Goal: Information Seeking & Learning: Learn about a topic

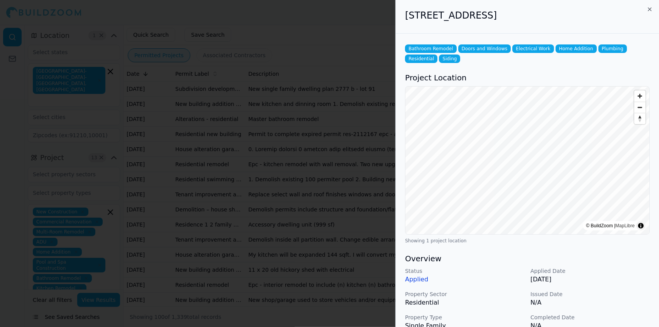
scroll to position [146, 0]
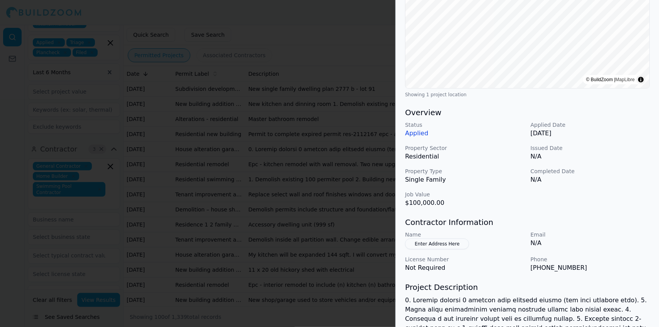
click at [632, 222] on h3 "Contractor Information" at bounding box center [527, 222] width 245 height 11
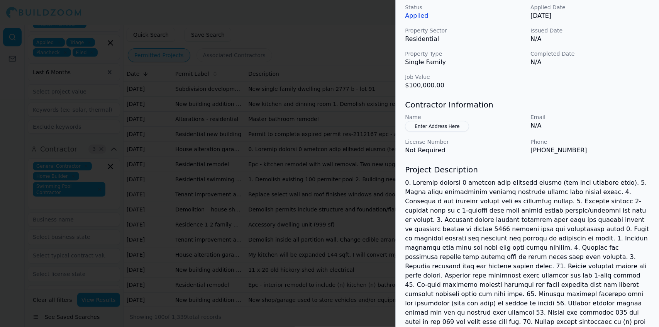
scroll to position [265, 0]
click at [608, 167] on h3 "Project Description" at bounding box center [527, 168] width 245 height 11
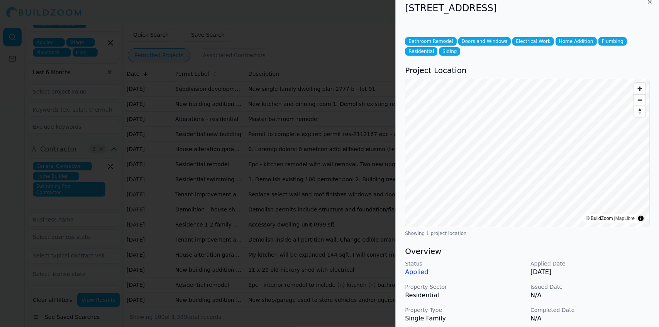
scroll to position [6, 0]
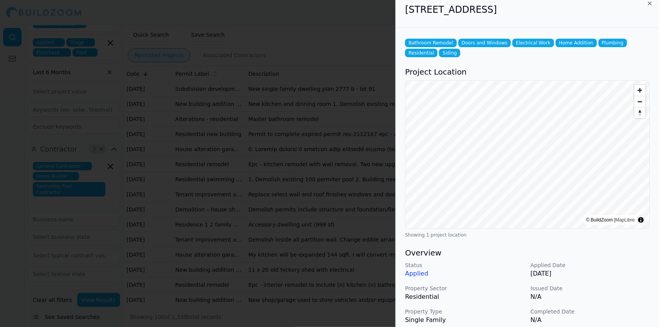
click at [246, 146] on div at bounding box center [329, 163] width 659 height 327
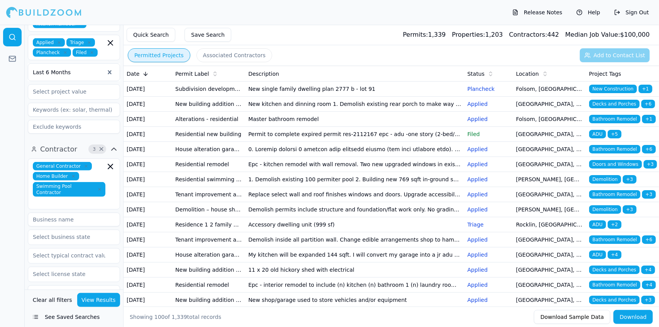
click at [353, 157] on td at bounding box center [354, 149] width 219 height 15
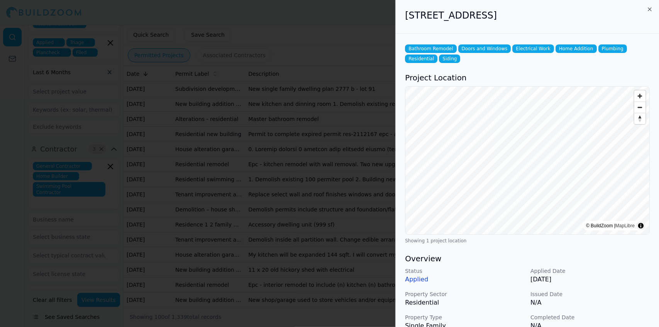
click at [614, 300] on p "N/A" at bounding box center [590, 302] width 119 height 9
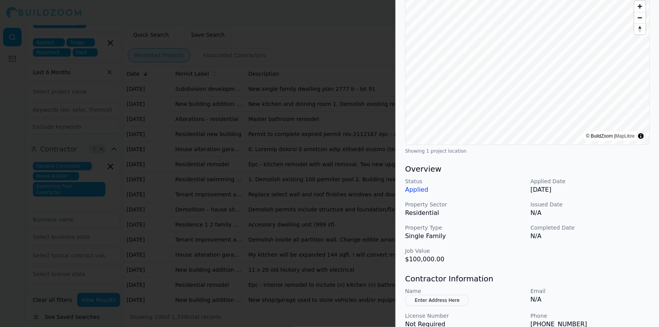
scroll to position [90, 0]
click at [590, 287] on p "Email" at bounding box center [590, 291] width 119 height 8
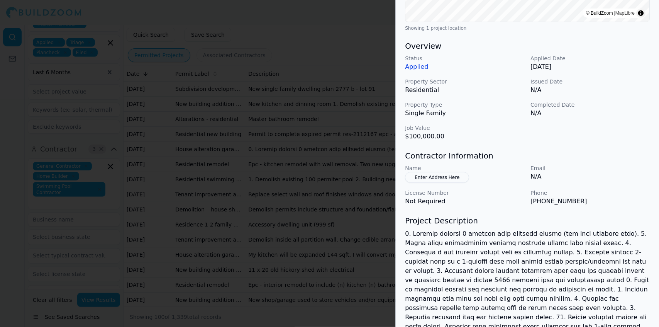
scroll to position [326, 0]
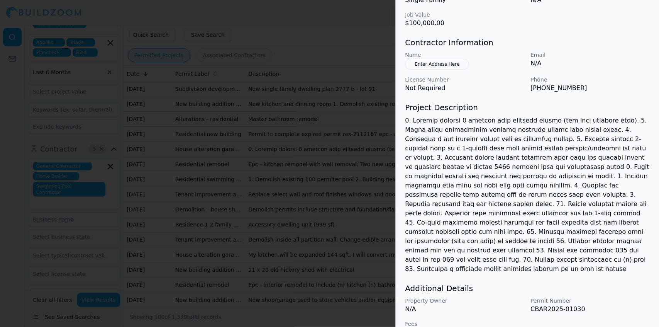
click at [588, 169] on p at bounding box center [527, 195] width 245 height 158
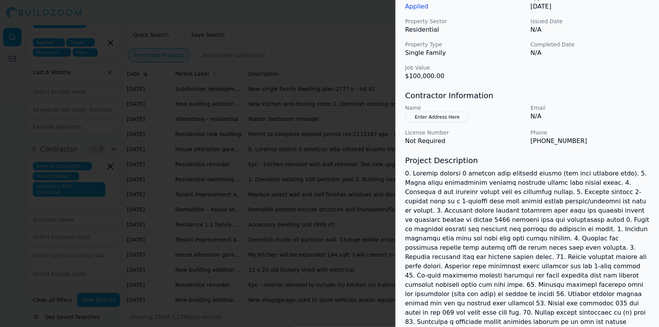
scroll to position [273, 0]
click at [594, 83] on div "Bathroom Remodel Doors and Windows Electrical Work Home Addition Plumbing Resid…" at bounding box center [527, 80] width 263 height 638
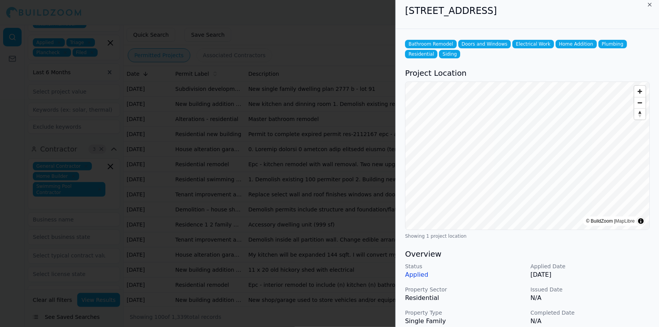
scroll to position [0, 0]
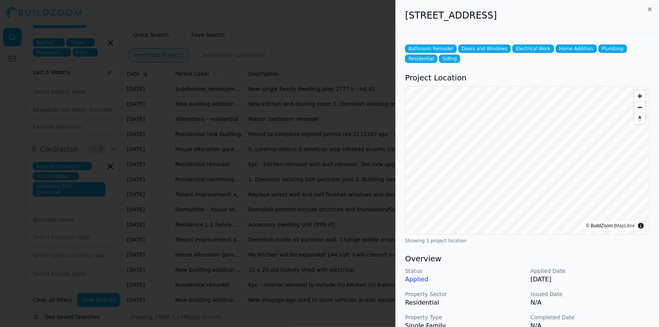
click at [629, 295] on p "Issued Date" at bounding box center [590, 294] width 119 height 8
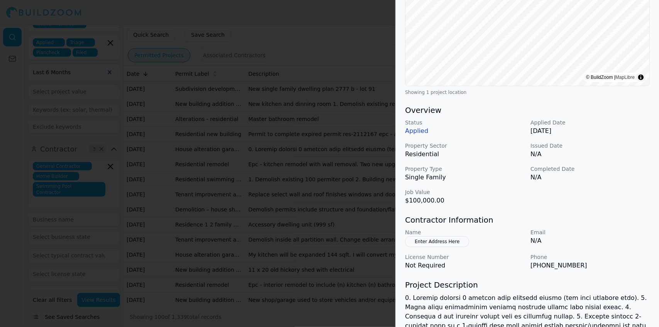
scroll to position [150, 0]
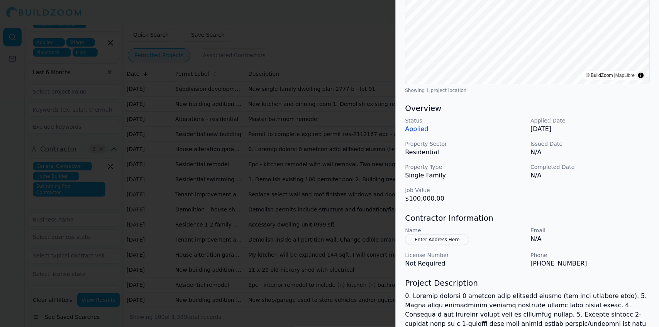
click at [331, 192] on div at bounding box center [329, 163] width 659 height 327
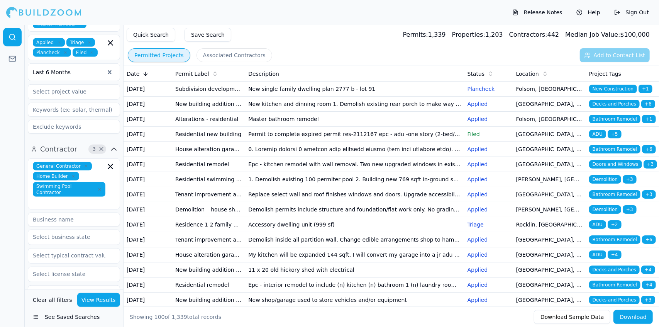
click at [331, 172] on td "Epc - kitchen remodel with wall removal. Two new upgraded windows in existing l…" at bounding box center [354, 164] width 219 height 15
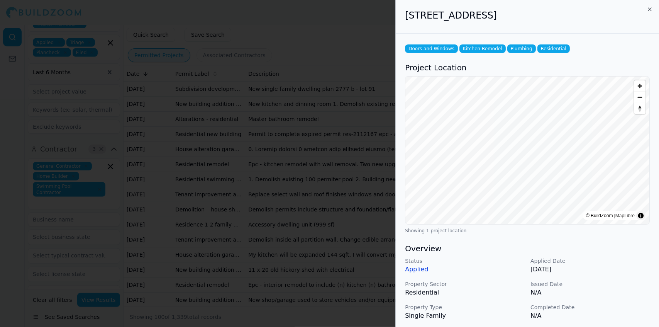
click at [608, 316] on p "N/A" at bounding box center [590, 315] width 119 height 9
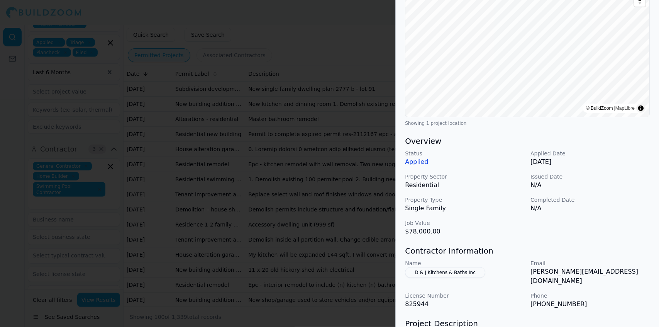
scroll to position [110, 0]
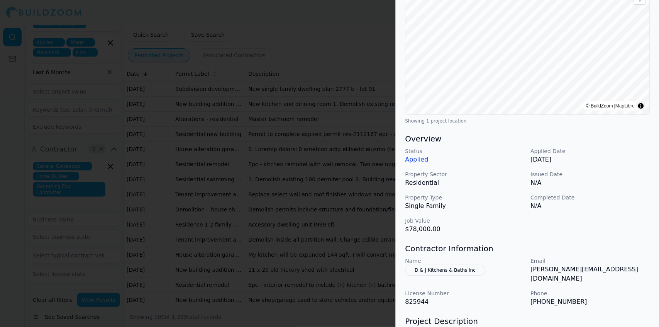
click at [449, 269] on button "D & J Kitchens & Baths Inc" at bounding box center [445, 270] width 80 height 11
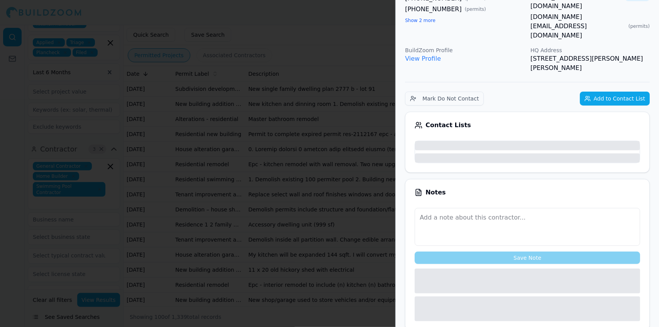
scroll to position [128, 0]
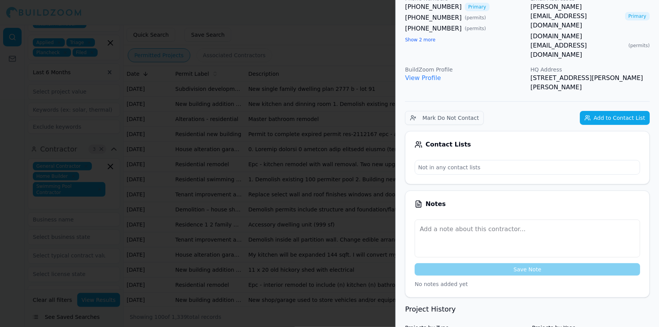
scroll to position [0, 0]
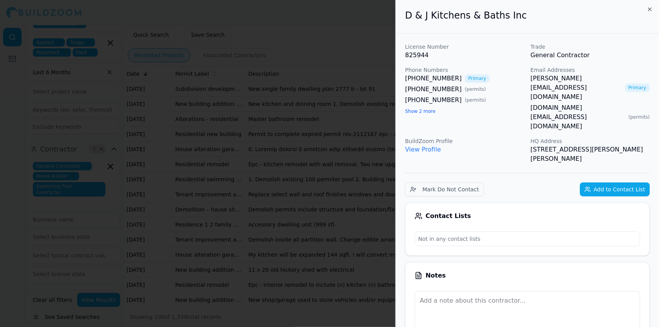
drag, startPoint x: 348, startPoint y: 161, endPoint x: 335, endPoint y: 175, distance: 18.6
click at [335, 175] on div at bounding box center [329, 163] width 659 height 327
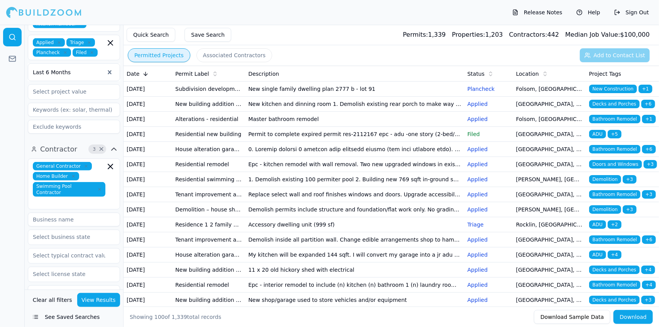
click at [339, 172] on td "Epc - kitchen remodel with wall removal. Two new upgraded windows in existing l…" at bounding box center [354, 164] width 219 height 15
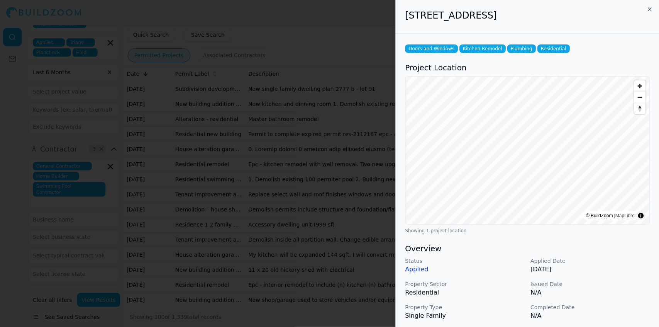
click at [588, 292] on p "N/A" at bounding box center [590, 292] width 119 height 9
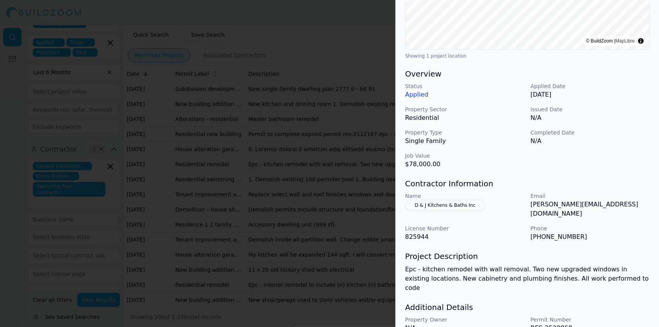
scroll to position [195, 0]
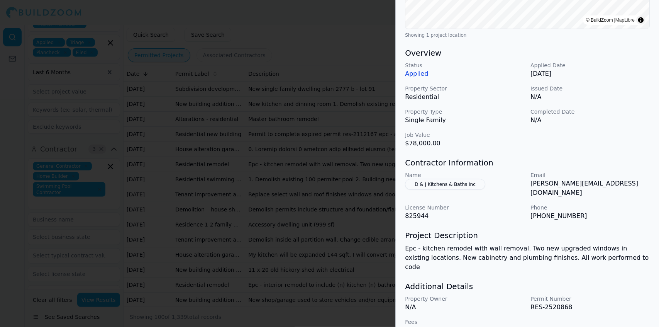
click at [329, 199] on div at bounding box center [329, 163] width 659 height 327
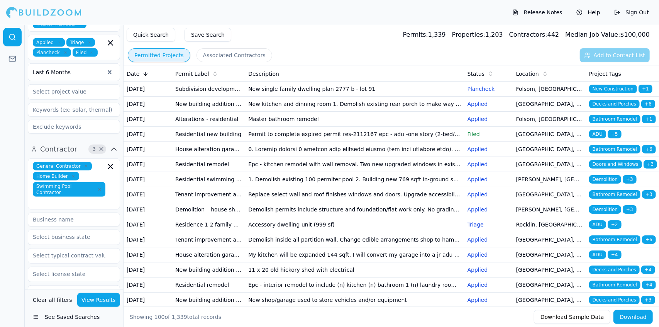
click at [326, 187] on td "1. Demolish existing 100 permiter pool 2. Building new 769 sqft in-ground swimm…" at bounding box center [354, 179] width 219 height 15
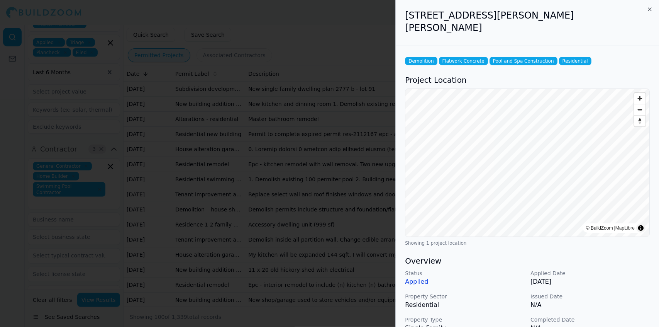
click at [609, 300] on p "N/A" at bounding box center [590, 304] width 119 height 9
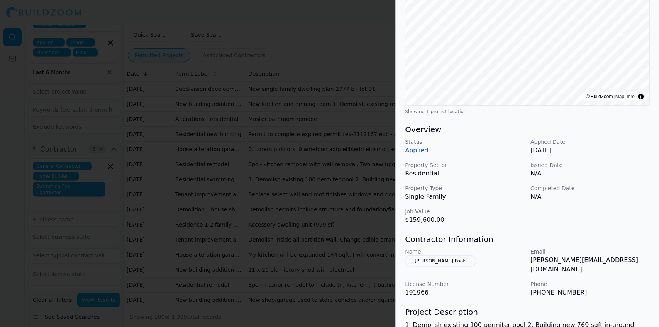
scroll to position [132, 0]
click at [629, 305] on h3 "Project Description" at bounding box center [527, 310] width 245 height 11
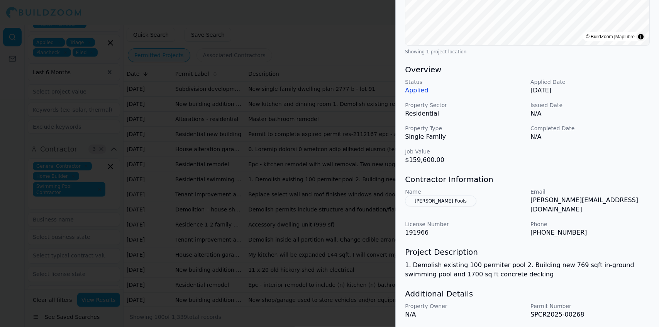
scroll to position [195, 0]
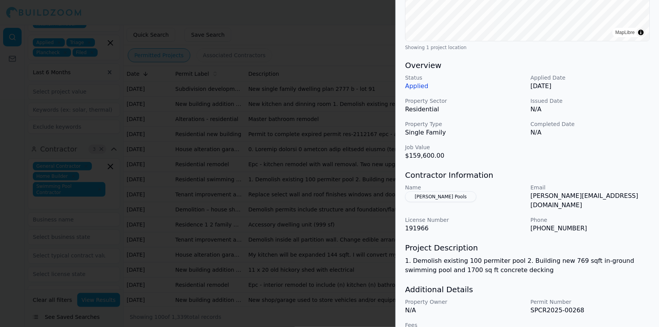
drag, startPoint x: 299, startPoint y: 214, endPoint x: 300, endPoint y: 229, distance: 15.1
click at [300, 229] on div at bounding box center [329, 163] width 659 height 327
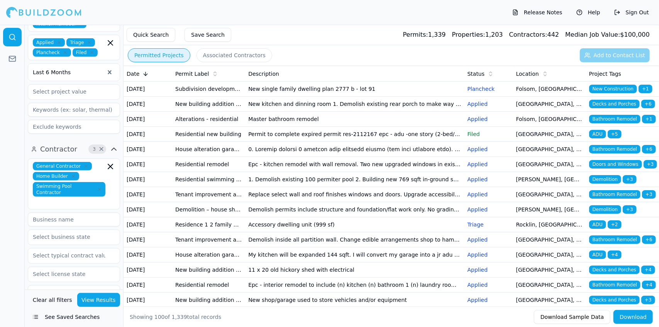
drag, startPoint x: 304, startPoint y: 238, endPoint x: 265, endPoint y: 240, distance: 39.4
click at [265, 202] on td "Replace select wall and roof finishes windows and doors. Upgrade accessibility …" at bounding box center [354, 194] width 219 height 15
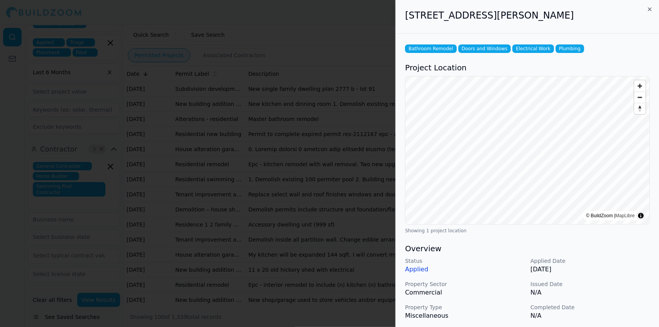
click at [608, 292] on p "N/A" at bounding box center [590, 292] width 119 height 9
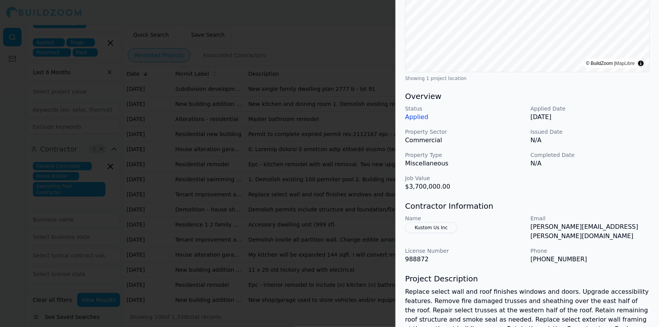
scroll to position [153, 0]
click at [617, 286] on p "Replace select wall and roof finishes windows and doors. Upgrade accessibility …" at bounding box center [527, 327] width 245 height 83
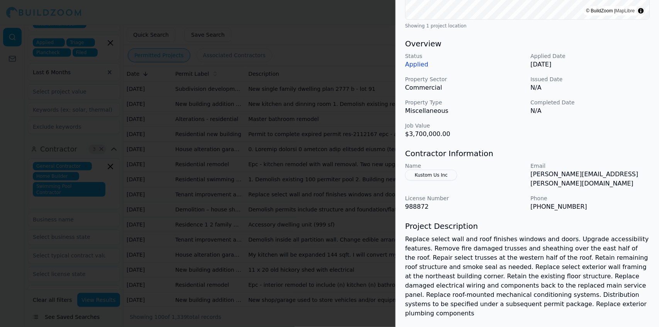
scroll to position [206, 0]
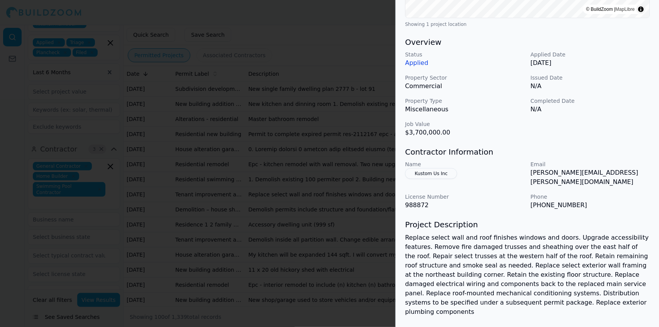
click at [609, 283] on p "Replace select wall and roof finishes windows and doors. Upgrade accessibility …" at bounding box center [527, 274] width 245 height 83
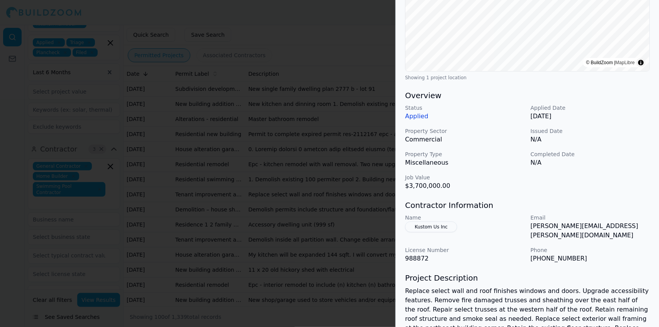
scroll to position [150, 0]
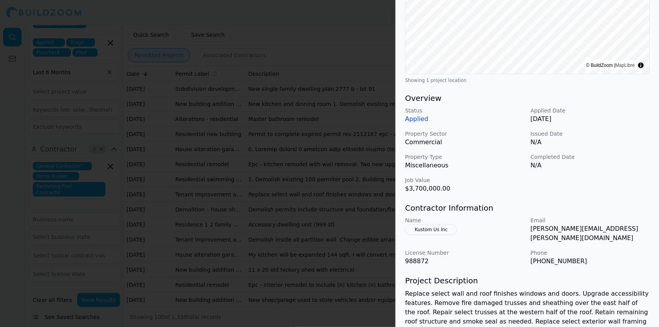
click at [604, 305] on p "Replace select wall and roof finishes windows and doors. Upgrade accessibility …" at bounding box center [527, 330] width 245 height 83
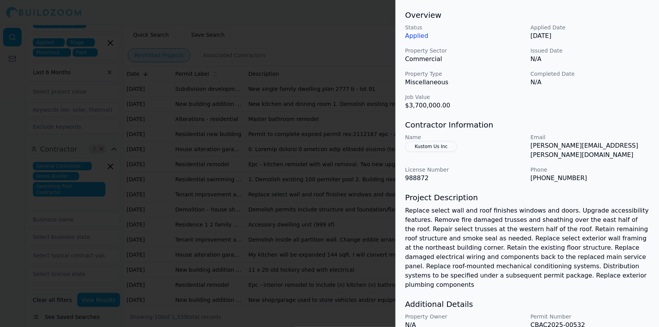
scroll to position [234, 0]
click at [618, 95] on div "Status Applied Applied Date [DATE] Property Sector Commercial Issued Date N/A P…" at bounding box center [527, 66] width 245 height 86
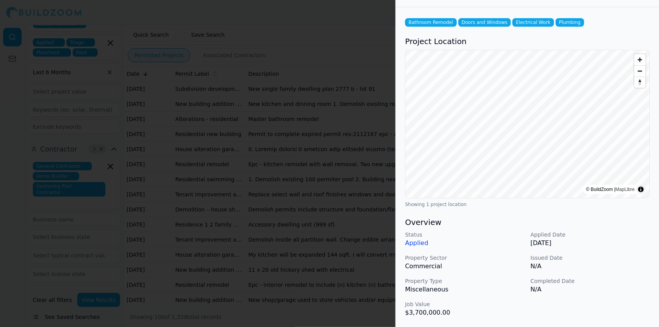
scroll to position [0, 0]
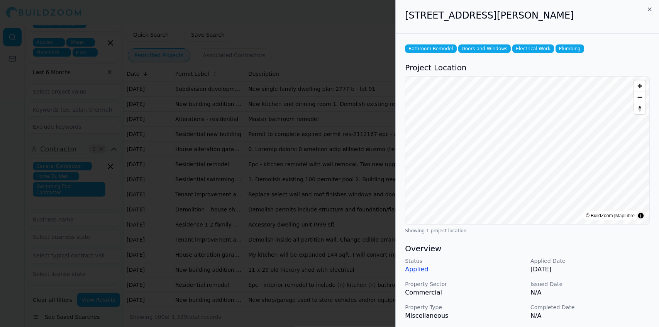
click at [355, 217] on div at bounding box center [329, 163] width 659 height 327
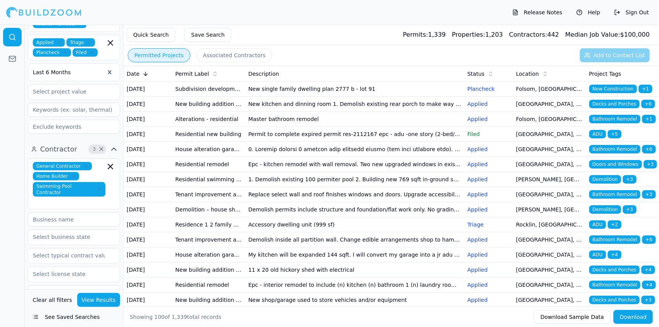
click at [298, 217] on td "Demolish permits include structure and foundation/flat work only. No grading is…" at bounding box center [354, 209] width 219 height 15
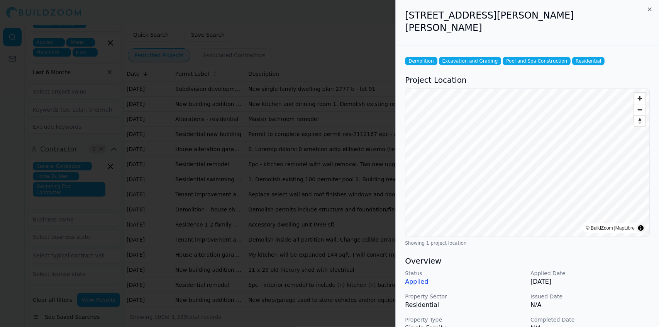
click at [612, 315] on p "Completed Date" at bounding box center [590, 319] width 119 height 8
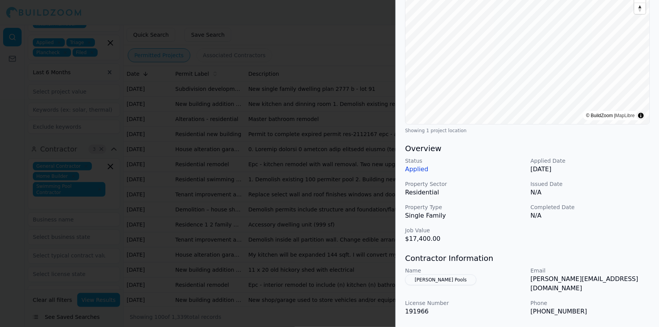
scroll to position [114, 0]
click at [604, 186] on p "N/A" at bounding box center [590, 190] width 119 height 9
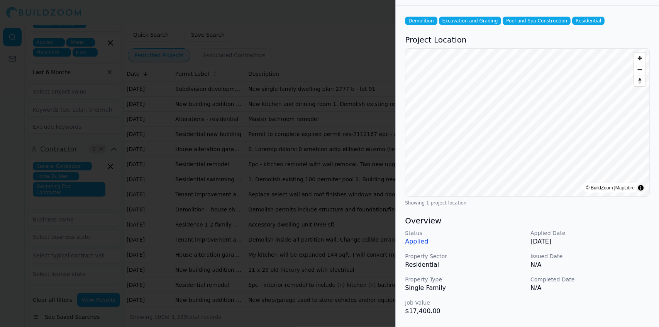
scroll to position [0, 0]
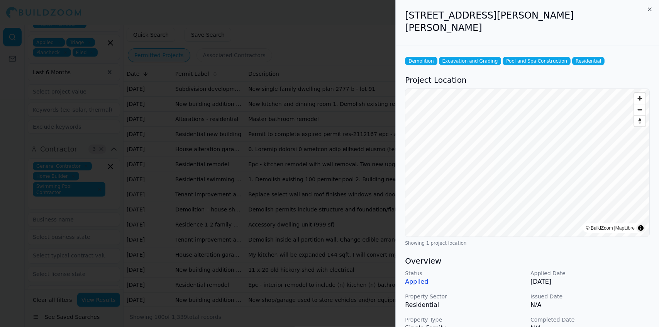
drag, startPoint x: 333, startPoint y: 248, endPoint x: 325, endPoint y: 244, distance: 9.0
click at [325, 244] on div at bounding box center [329, 163] width 659 height 327
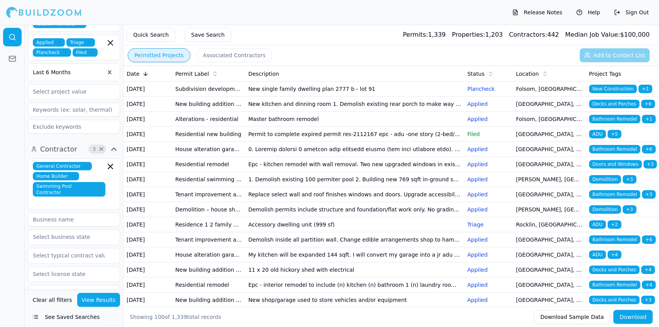
click at [298, 232] on td "Accessory dwelling unit (999 sf)" at bounding box center [354, 224] width 219 height 15
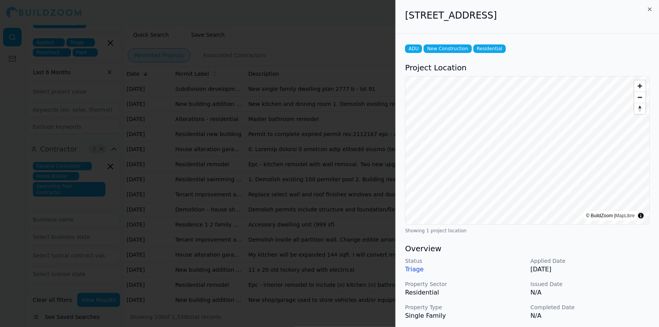
click at [624, 293] on p "N/A" at bounding box center [590, 292] width 119 height 9
click at [634, 253] on h3 "Overview" at bounding box center [527, 248] width 245 height 11
click at [612, 290] on p "N/A" at bounding box center [590, 292] width 119 height 9
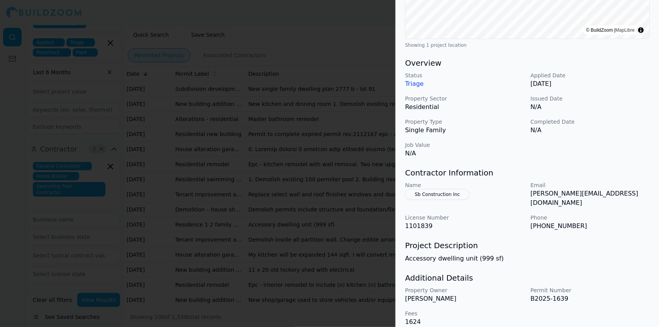
scroll to position [186, 0]
click at [444, 194] on button "Sb Construction Inc" at bounding box center [437, 193] width 64 height 11
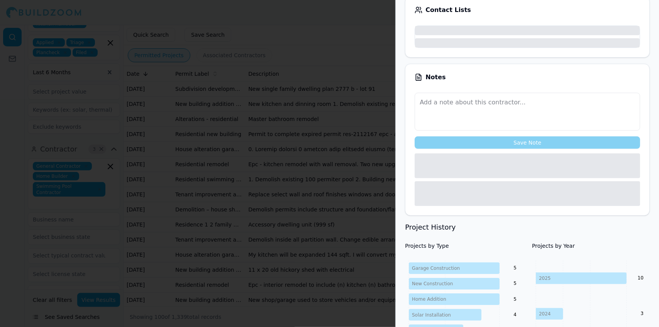
scroll to position [205, 0]
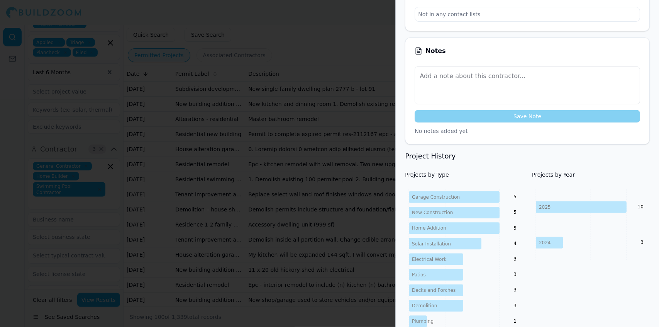
click at [610, 259] on div "Projects by Year [DATE] 2024 10 3" at bounding box center [591, 265] width 118 height 189
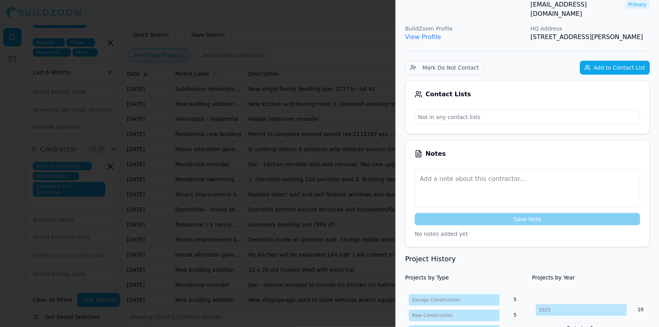
scroll to position [0, 0]
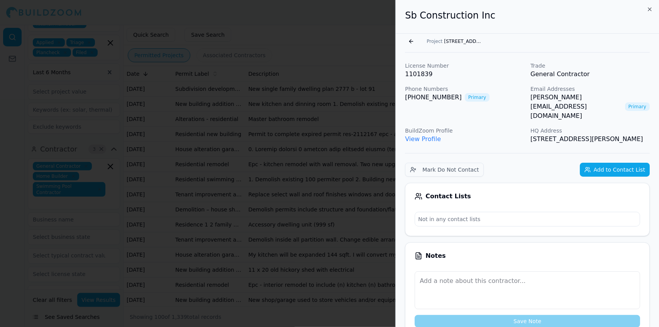
click at [488, 134] on p "View Profile" at bounding box center [464, 138] width 119 height 9
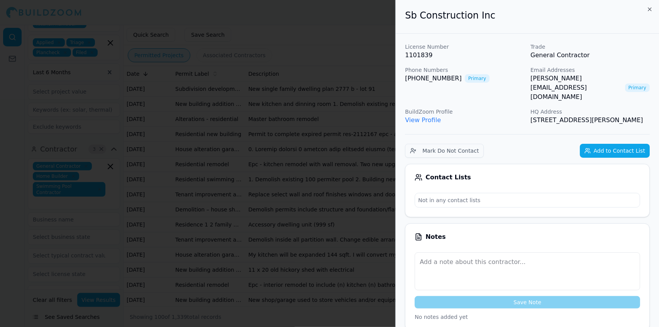
click at [260, 217] on div at bounding box center [329, 163] width 659 height 327
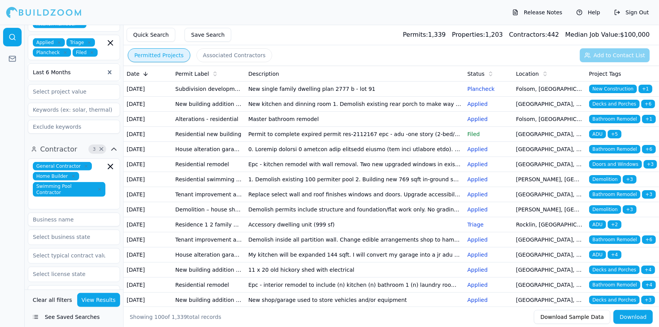
click at [264, 202] on td "Replace select wall and roof finishes windows and doors. Upgrade accessibility …" at bounding box center [354, 194] width 219 height 15
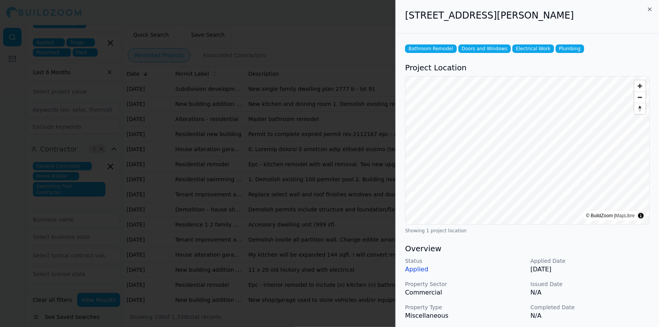
click at [612, 298] on div "Status Applied Applied Date [DATE] Property Sector Commercial Issued Date N/A P…" at bounding box center [527, 300] width 245 height 86
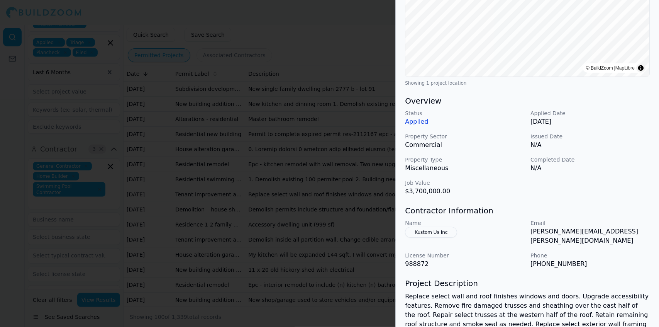
scroll to position [153, 0]
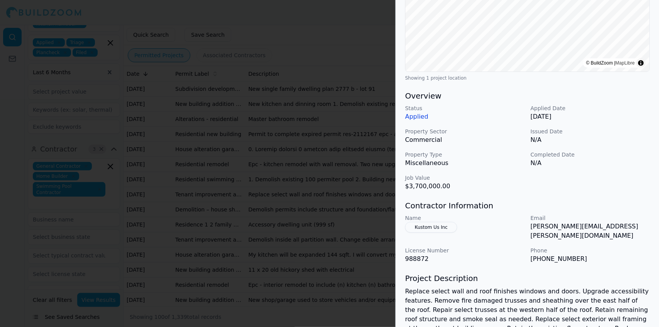
click at [275, 225] on div at bounding box center [329, 163] width 659 height 327
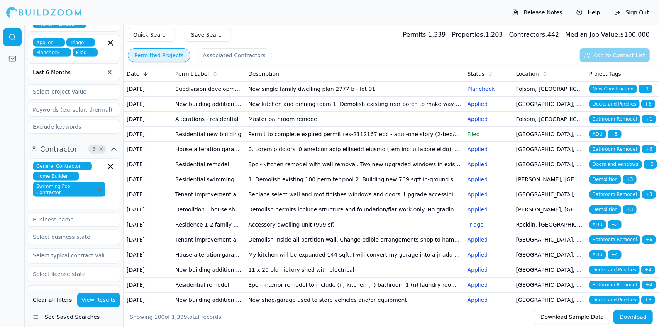
click at [278, 202] on td "Replace select wall and roof finishes windows and doors. Upgrade accessibility …" at bounding box center [354, 194] width 219 height 15
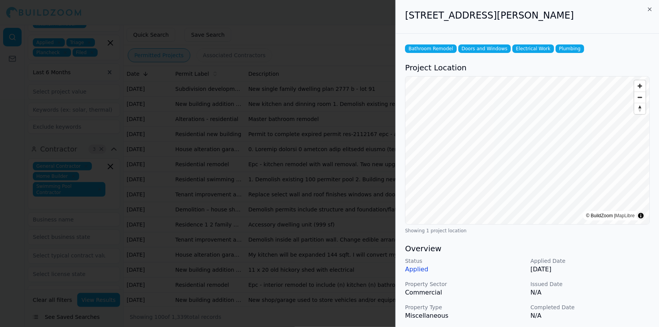
click at [642, 296] on p "N/A" at bounding box center [590, 292] width 119 height 9
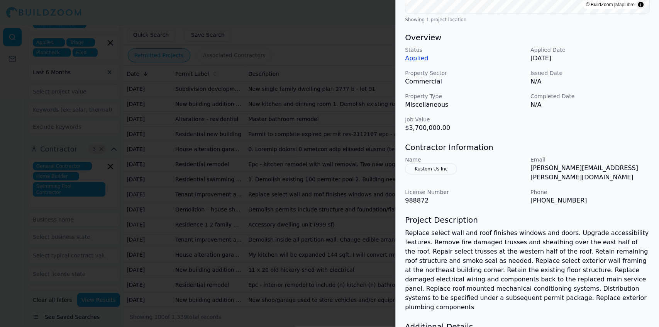
scroll to position [212, 0]
click at [257, 220] on div at bounding box center [329, 163] width 659 height 327
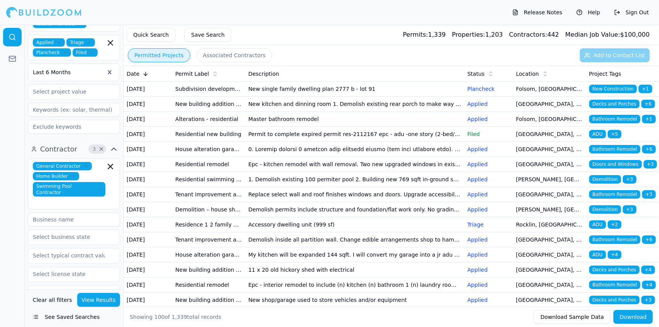
click at [290, 217] on td "Demolish permits include structure and foundation/flat work only. No grading is…" at bounding box center [354, 209] width 219 height 15
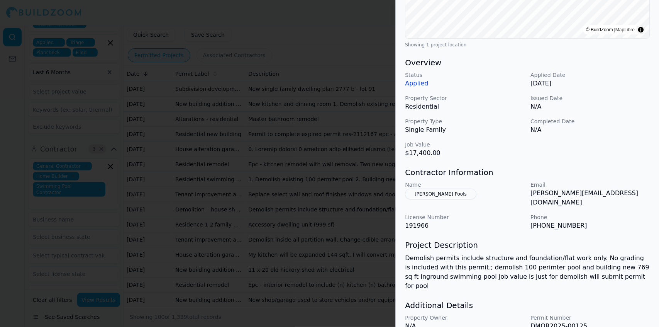
scroll to position [198, 0]
click at [288, 250] on div at bounding box center [329, 163] width 659 height 327
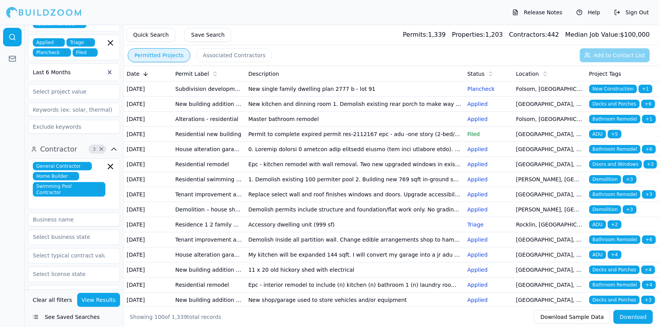
click at [273, 232] on td "Accessory dwelling unit (999 sf)" at bounding box center [354, 224] width 219 height 15
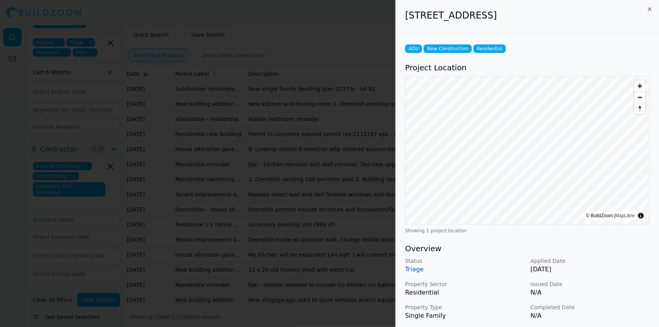
click at [616, 289] on p "N/A" at bounding box center [590, 292] width 119 height 9
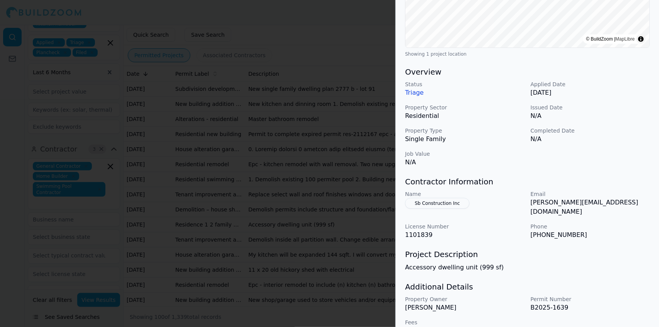
scroll to position [186, 0]
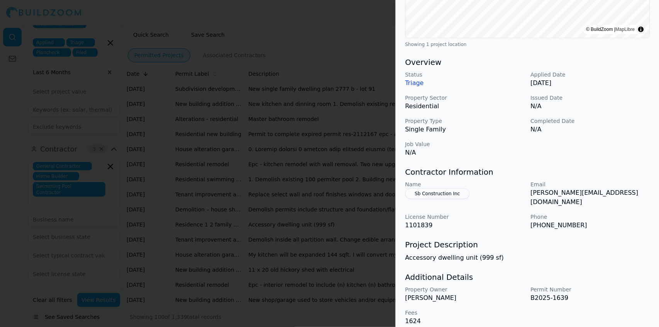
click at [237, 276] on div at bounding box center [329, 163] width 659 height 327
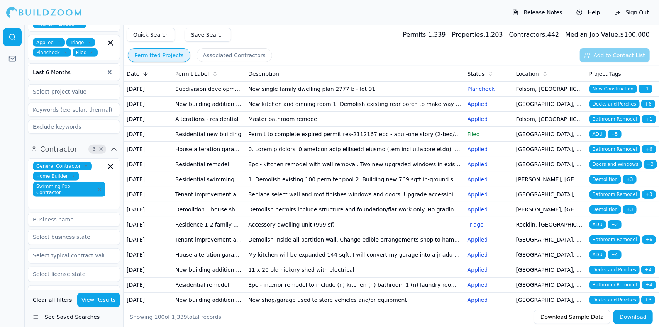
click at [411, 232] on td "Accessory dwelling unit (999 sf)" at bounding box center [354, 224] width 219 height 15
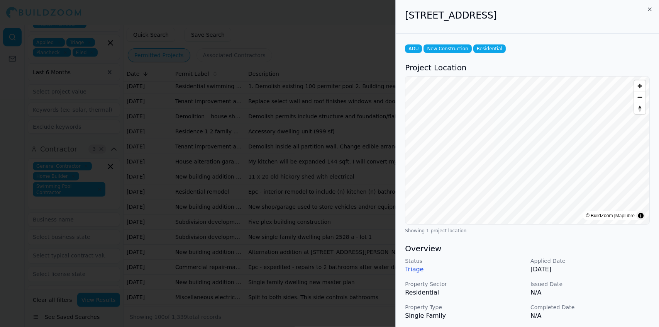
scroll to position [92, 0]
click at [339, 236] on div at bounding box center [329, 163] width 659 height 327
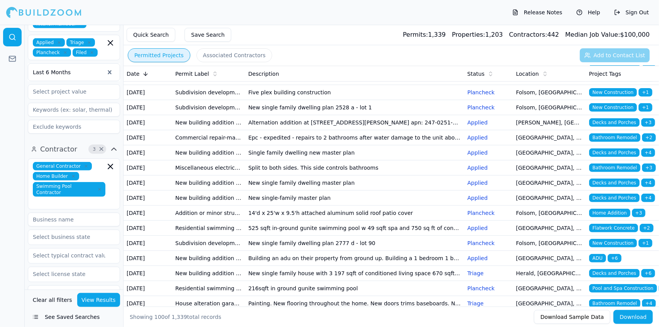
scroll to position [223, 0]
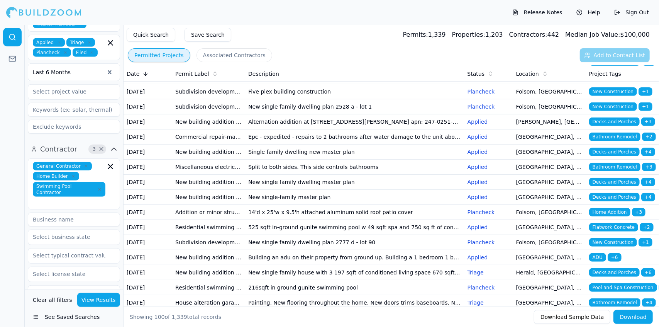
click at [324, 159] on td "Single family dwelling new master plan" at bounding box center [354, 151] width 219 height 15
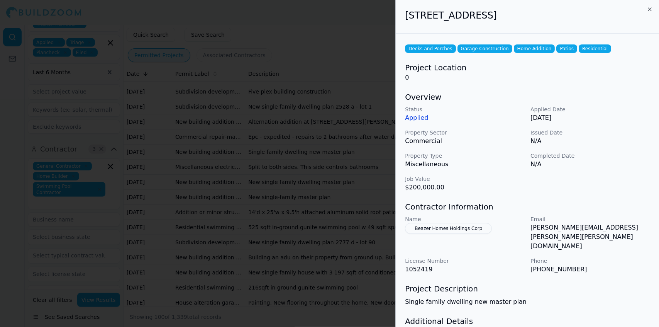
click at [616, 297] on p "Single family dwelling new master plan" at bounding box center [527, 301] width 245 height 9
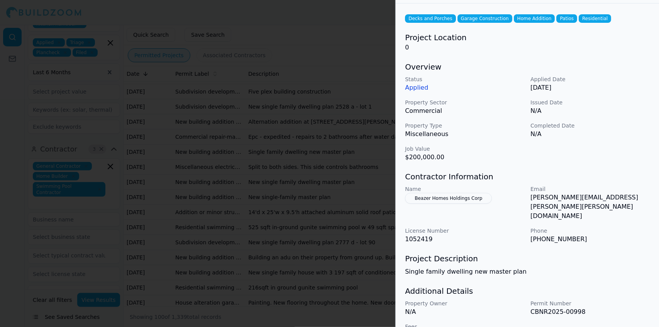
scroll to position [35, 0]
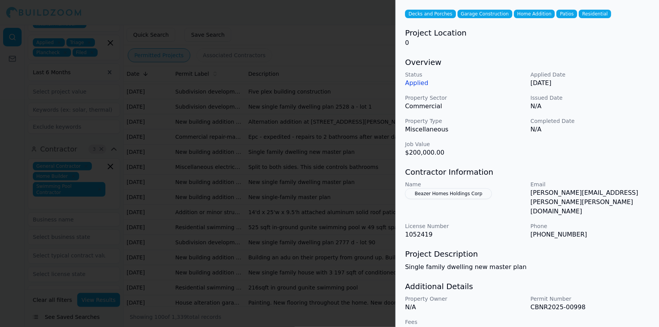
click at [618, 157] on div "Decks and Porches Garage Construction Home Addition Patios Residential Project …" at bounding box center [527, 171] width 263 height 345
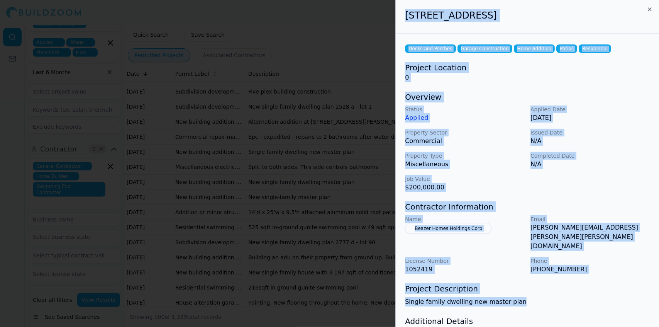
drag, startPoint x: 405, startPoint y: 16, endPoint x: 646, endPoint y: 287, distance: 362.1
click at [646, 287] on div "[STREET_ADDRESS] Decks and Porches Garage Construction Home Addition Patios Res…" at bounding box center [527, 189] width 263 height 379
copy div "[STREET_ADDRESS] Decks and Porches Garage Construction Home Addition Patios Res…"
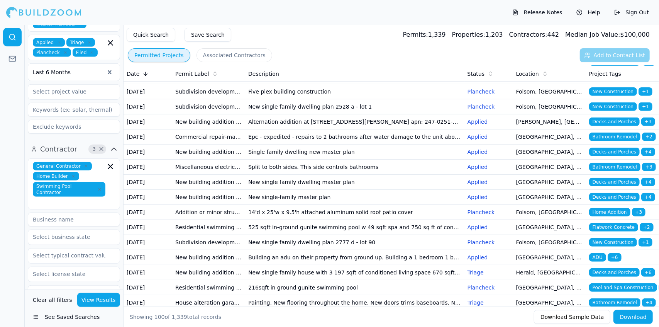
click at [391, 175] on td "Split to both sides. This side controls bathrooms" at bounding box center [354, 166] width 219 height 15
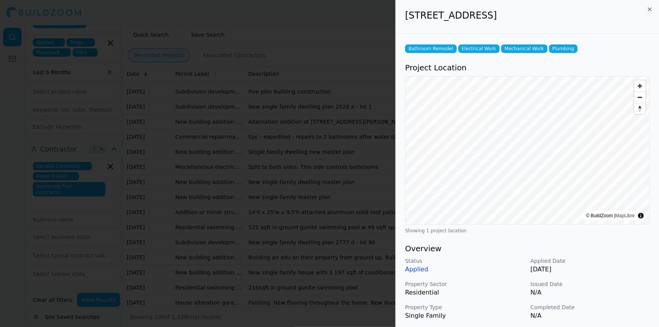
click at [599, 292] on p "N/A" at bounding box center [590, 292] width 119 height 9
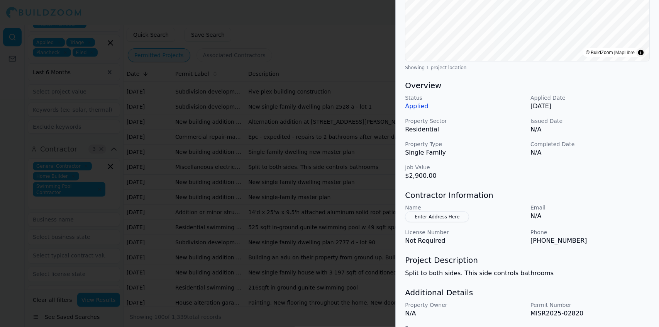
scroll to position [186, 0]
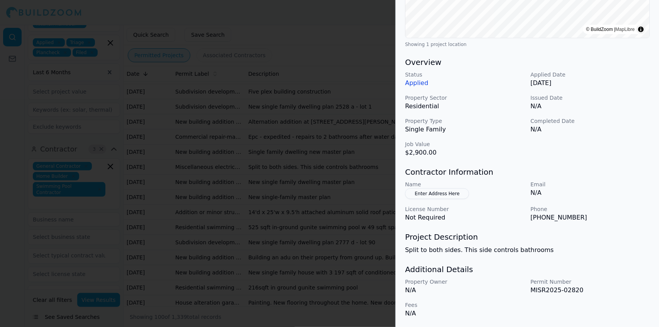
click at [615, 227] on div "Bathroom Remodel Electrical Work Mechanical Work Plumbing Project Location © Bu…" at bounding box center [527, 87] width 263 height 480
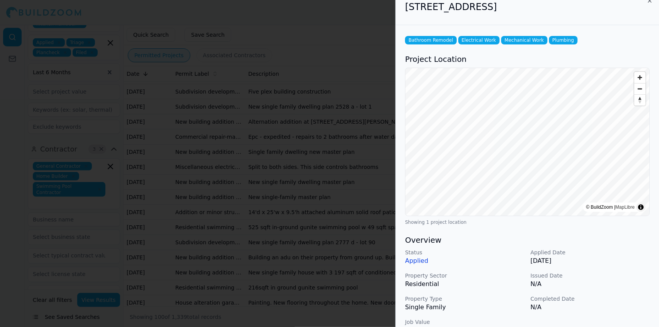
scroll to position [12, 0]
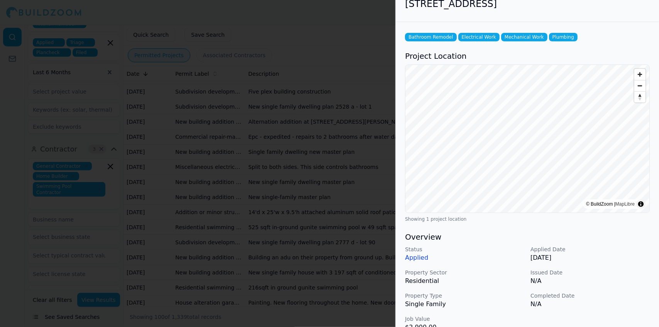
click at [359, 270] on div at bounding box center [329, 163] width 659 height 327
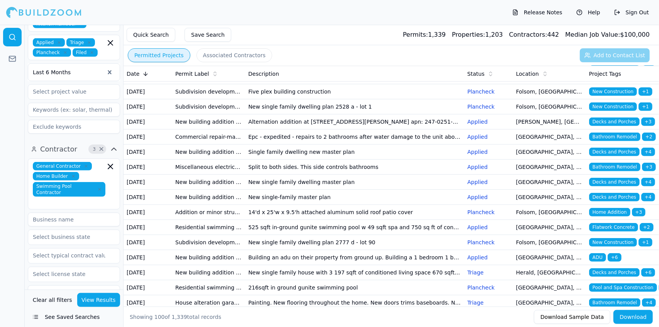
click at [204, 144] on td "Commercial repair-maintenance" at bounding box center [208, 136] width 73 height 15
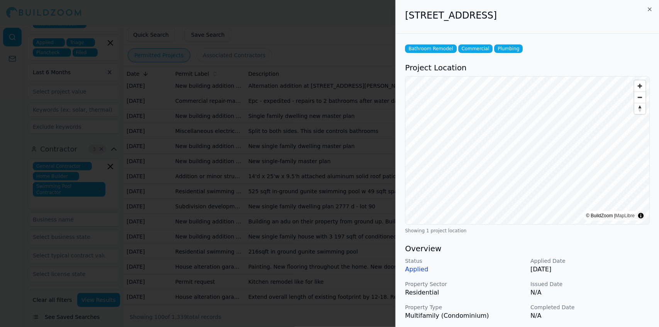
scroll to position [272, 0]
click at [202, 197] on div at bounding box center [329, 163] width 659 height 327
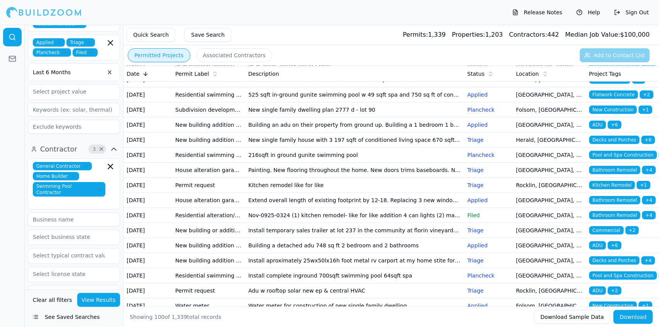
scroll to position [359, 0]
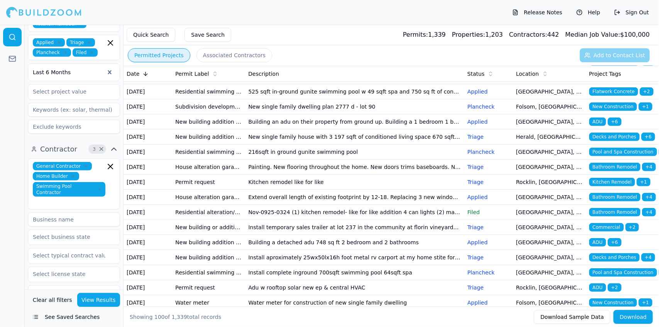
click at [299, 54] on td "New single family dwelling master plan" at bounding box center [354, 46] width 219 height 15
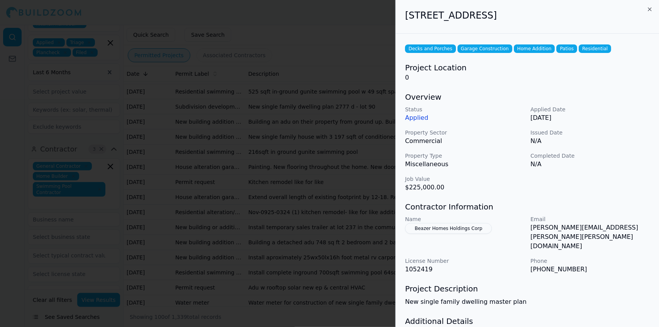
drag, startPoint x: 299, startPoint y: 175, endPoint x: 298, endPoint y: 204, distance: 29.7
click at [298, 204] on div at bounding box center [329, 163] width 659 height 327
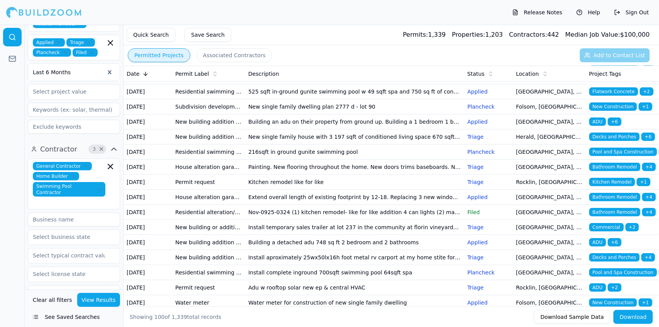
click at [317, 114] on td "New single family dwelling plan 2777 d - lot 90" at bounding box center [354, 106] width 219 height 15
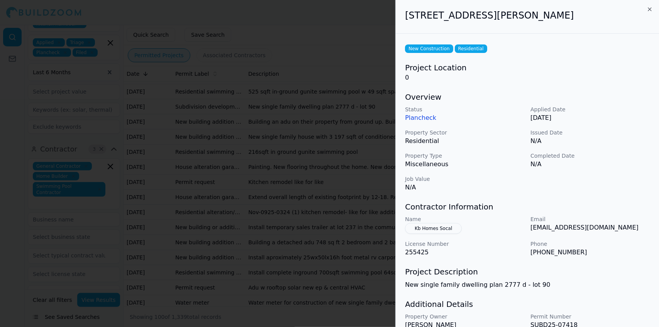
drag, startPoint x: 317, startPoint y: 257, endPoint x: 306, endPoint y: 256, distance: 10.9
drag, startPoint x: 306, startPoint y: 256, endPoint x: 284, endPoint y: 256, distance: 22.4
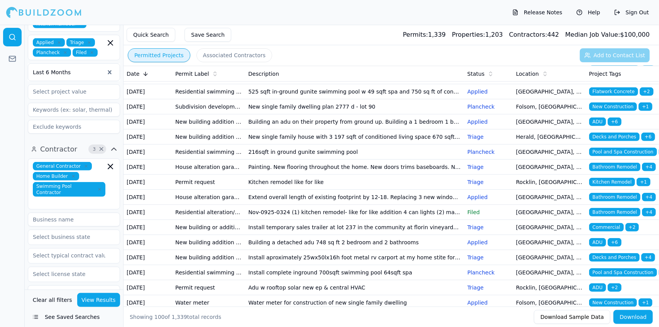
click at [286, 129] on td "Building an adu on their property from ground up. Building a 1 bedroom 1 bathro…" at bounding box center [354, 121] width 219 height 15
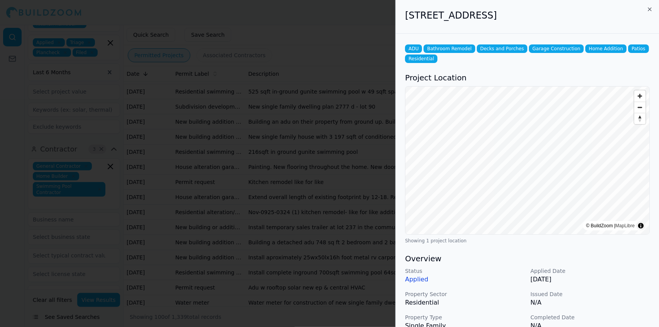
click at [188, 228] on div at bounding box center [329, 163] width 659 height 327
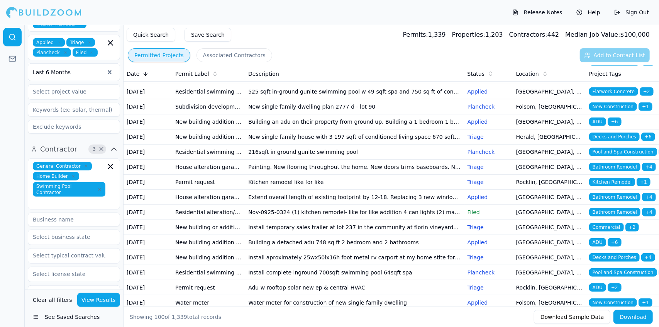
click at [304, 114] on td "New single family dwelling plan 2777 d - lot 90" at bounding box center [354, 106] width 219 height 15
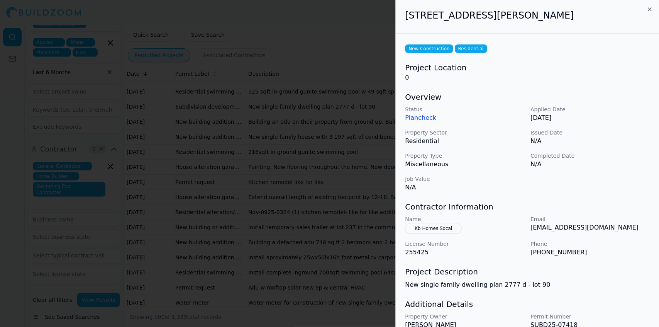
click at [304, 252] on div at bounding box center [329, 163] width 659 height 327
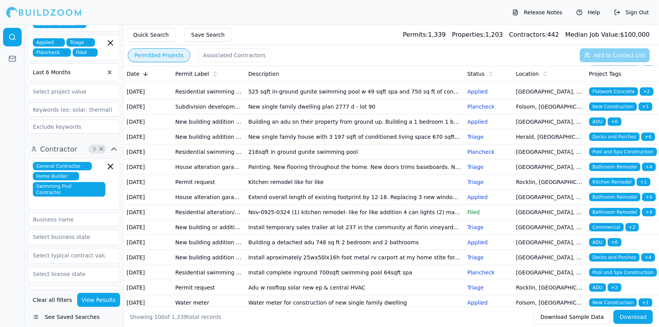
click at [308, 129] on td "Building an adu on their property from ground up. Building a 1 bedroom 1 bathro…" at bounding box center [354, 121] width 219 height 15
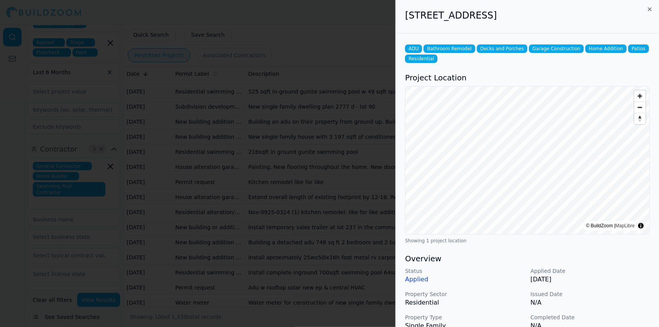
click at [160, 256] on div at bounding box center [329, 163] width 659 height 327
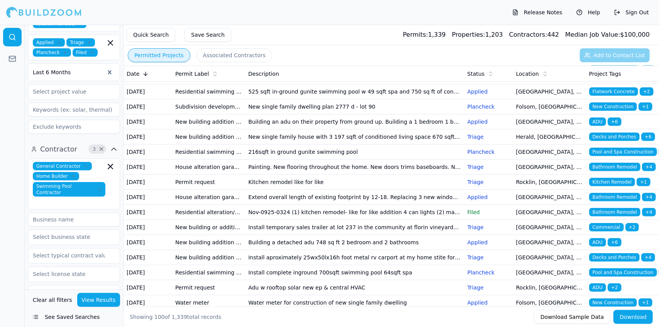
click at [392, 129] on td "Building an adu on their property from ground up. Building a 1 bedroom 1 bathro…" at bounding box center [354, 121] width 219 height 15
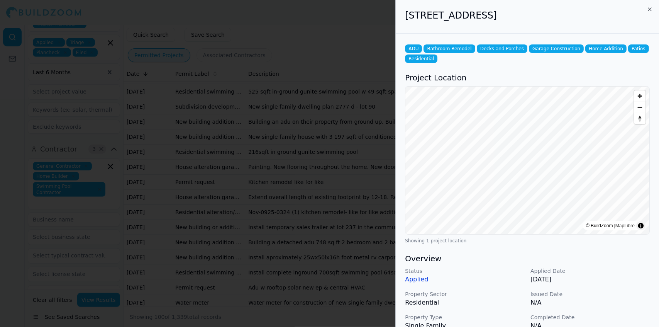
click at [610, 309] on div "Status Applied Applied Date [DATE] Property Sector Residential Issued Date N/A …" at bounding box center [527, 310] width 245 height 86
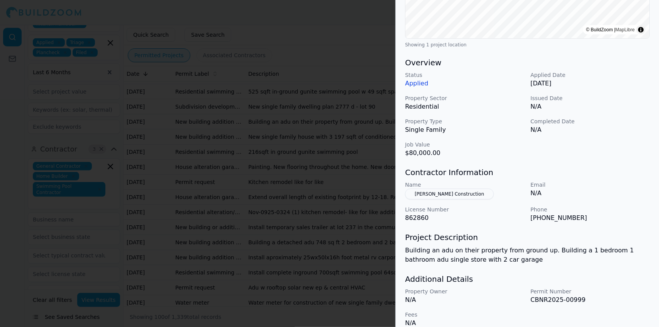
scroll to position [197, 0]
click at [619, 226] on div "ADU Bathroom Remodel Decks and Porches Garage Construction Home Addition Patios…" at bounding box center [527, 86] width 263 height 499
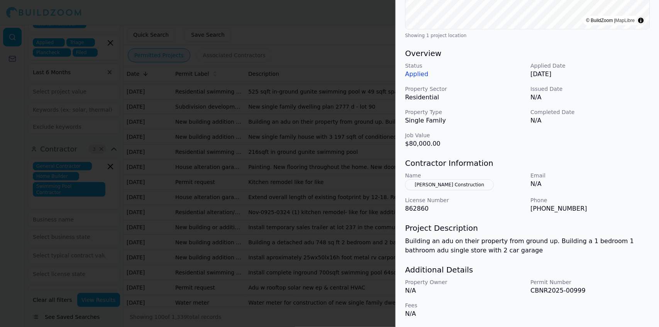
click at [458, 183] on button "[PERSON_NAME] Construction" at bounding box center [449, 184] width 89 height 11
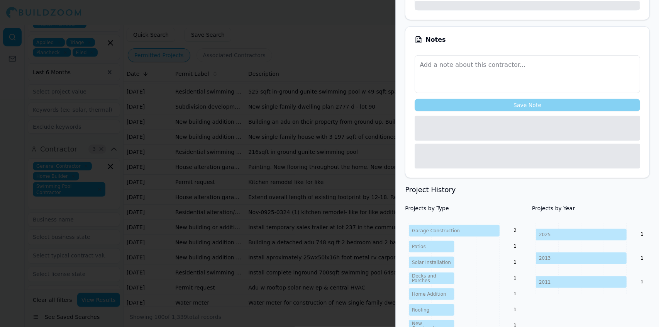
scroll to position [224, 0]
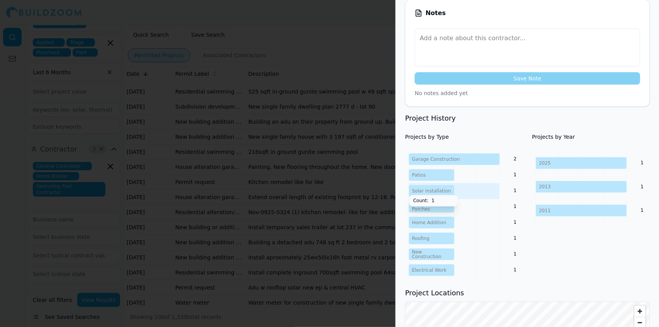
click at [624, 201] on icon "2025 2013 2011 1 1 1" at bounding box center [591, 186] width 118 height 71
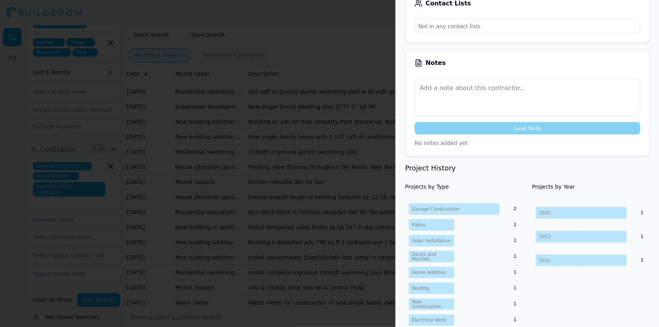
scroll to position [0, 0]
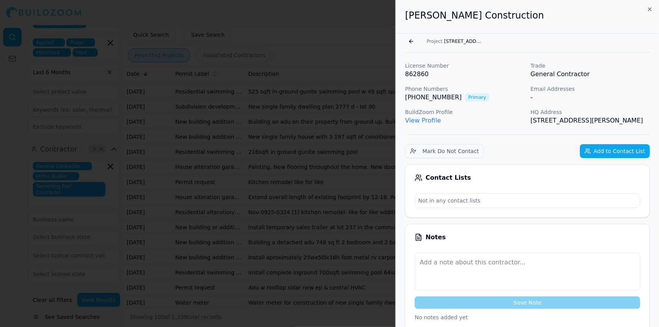
click at [447, 40] on span "[STREET_ADDRESS]" at bounding box center [463, 41] width 39 height 6
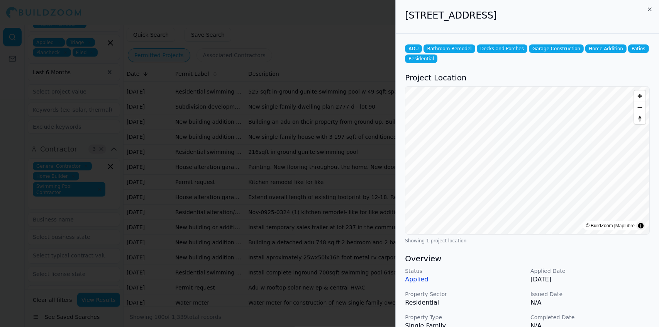
click at [588, 25] on div "[STREET_ADDRESS]" at bounding box center [527, 17] width 263 height 34
click at [371, 127] on div at bounding box center [329, 163] width 659 height 327
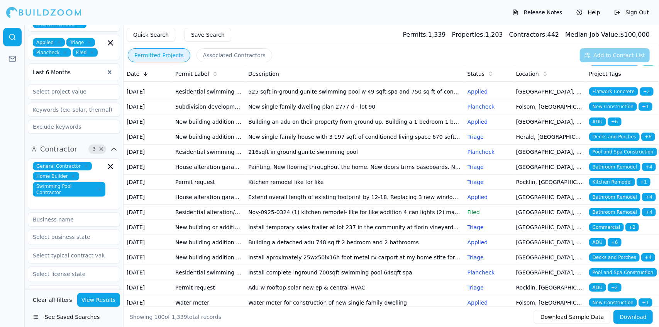
click at [413, 129] on td "Building an adu on their property from ground up. Building a 1 bedroom 1 bathro…" at bounding box center [354, 121] width 219 height 15
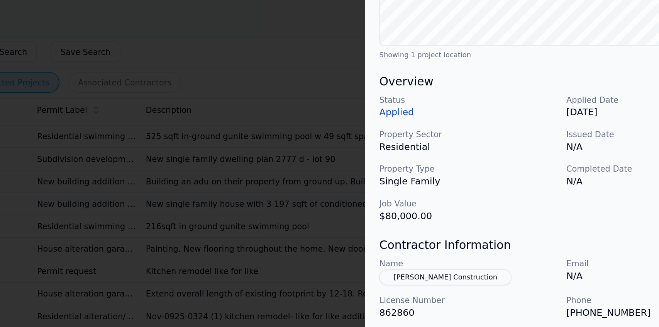
scroll to position [205, 0]
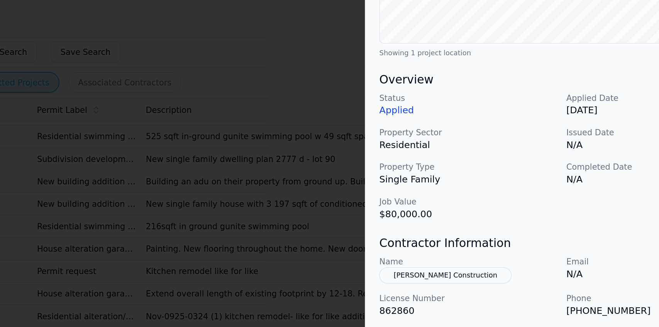
click at [315, 118] on div at bounding box center [329, 163] width 659 height 327
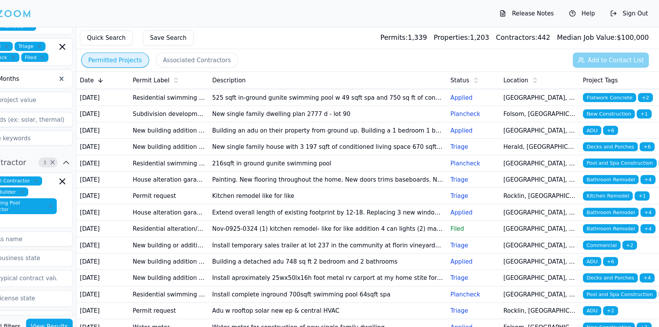
scroll to position [0, 0]
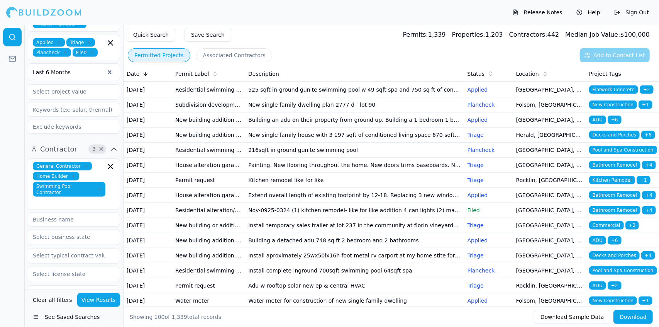
click at [262, 142] on td "New single family house with 3 197 sqft of conditioned living space 670 sqft fr…" at bounding box center [354, 134] width 219 height 15
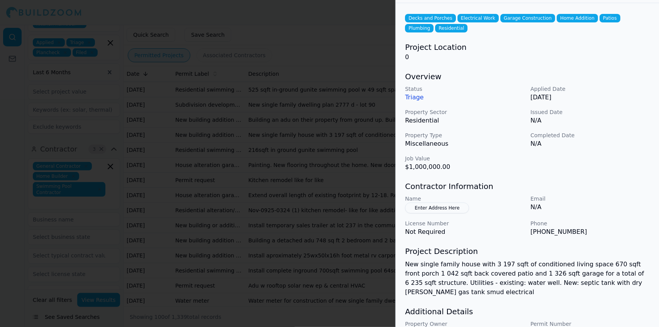
scroll to position [63, 0]
